Goal: Information Seeking & Learning: Learn about a topic

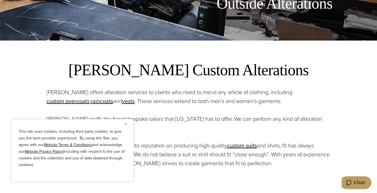
scroll to position [154, 0]
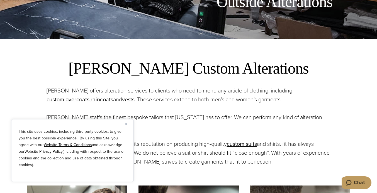
click at [124, 124] on div "This site uses cookies, including third party cookies, to give you the best pos…" at bounding box center [72, 150] width 122 height 63
click at [127, 124] on img "Close" at bounding box center [125, 124] width 3 height 3
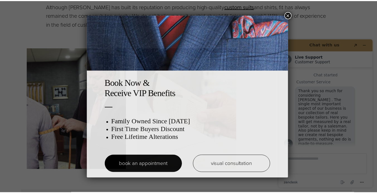
scroll to position [0, 0]
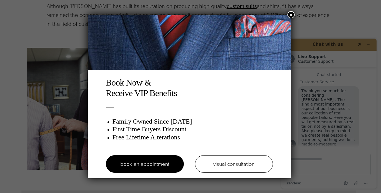
click at [293, 15] on button "×" at bounding box center [290, 14] width 7 height 7
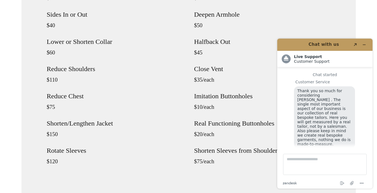
scroll to position [7, 0]
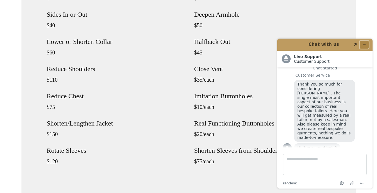
click at [364, 44] on icon "Minimize widget" at bounding box center [364, 45] width 4 height 4
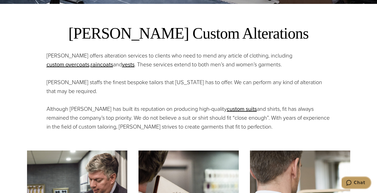
scroll to position [189, 0]
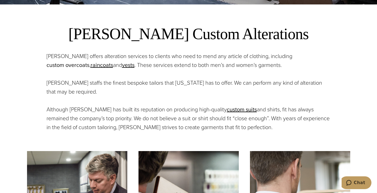
click at [63, 65] on link "custom overcoats" at bounding box center [67, 65] width 43 height 8
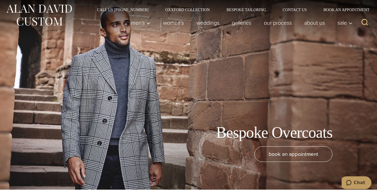
scroll to position [1, 0]
